Goal: Find contact information: Find contact information

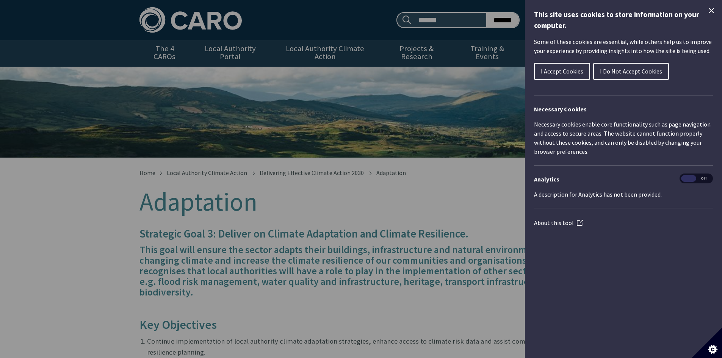
click at [708, 11] on icon "Close Cookie Control" at bounding box center [711, 10] width 9 height 9
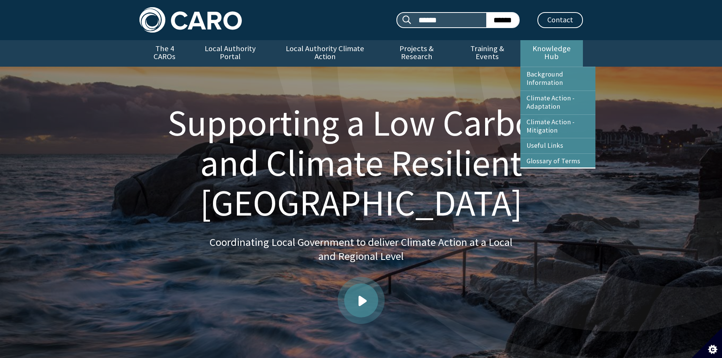
click at [556, 52] on link "Knowledge Hub" at bounding box center [551, 53] width 62 height 27
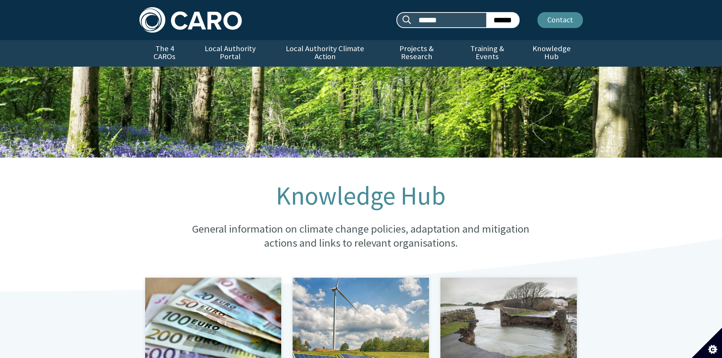
click at [559, 20] on link "Contact" at bounding box center [559, 20] width 45 height 16
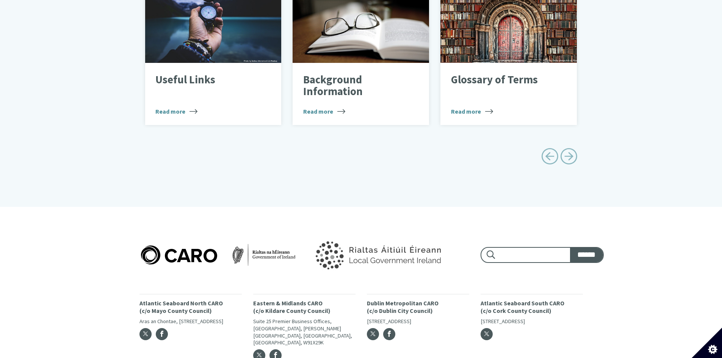
scroll to position [490, 0]
